Goal: Information Seeking & Learning: Find specific fact

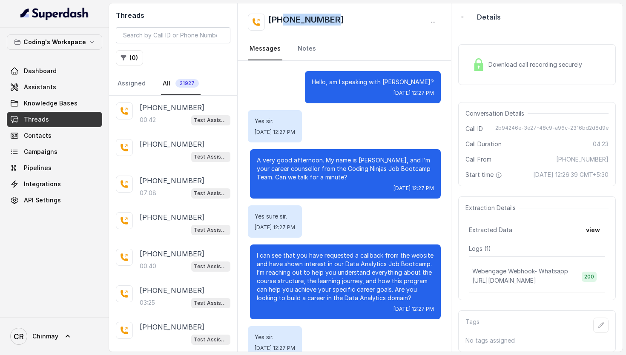
scroll to position [1506, 0]
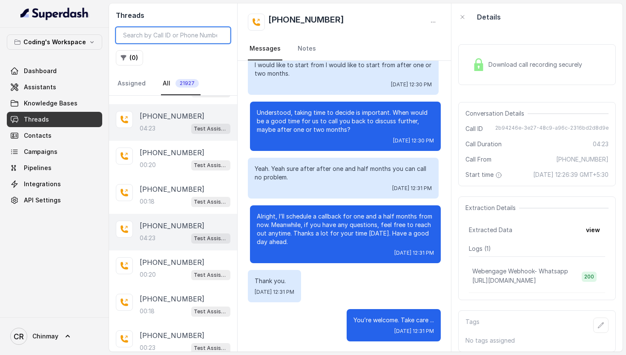
click at [186, 35] on input "search" at bounding box center [173, 35] width 114 height 16
paste input "9029363938"
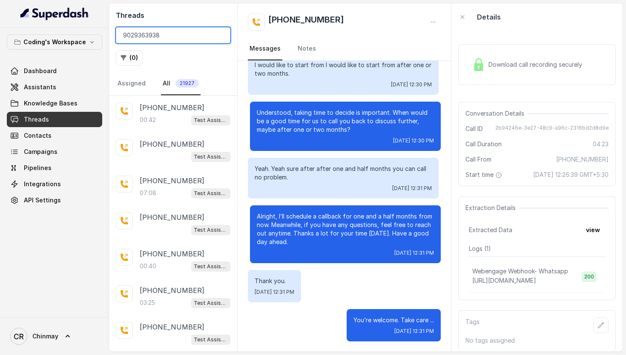
type input "9029363938"
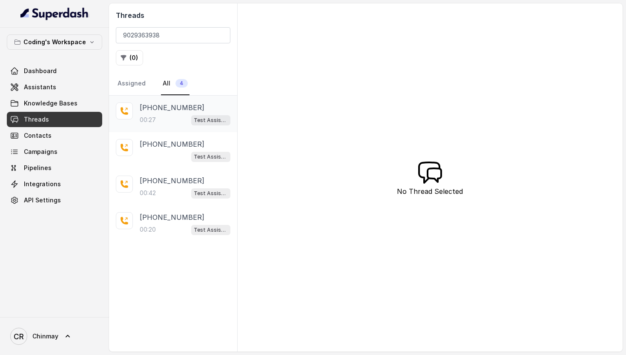
click at [171, 120] on div "00:27 Test Assistant- 2" at bounding box center [185, 119] width 91 height 11
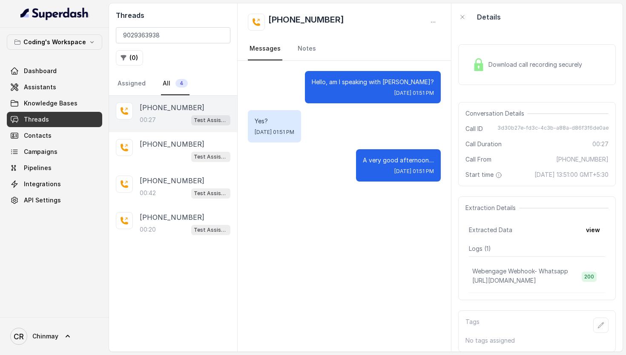
click at [526, 69] on div "Download call recording securely" at bounding box center [527, 65] width 117 height 20
